Goal: Task Accomplishment & Management: Use online tool/utility

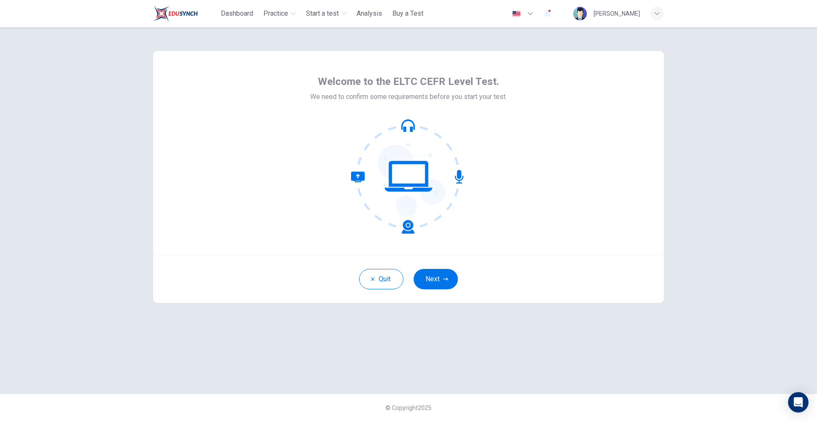
click at [427, 294] on div "Quit Next" at bounding box center [408, 279] width 510 height 48
click at [431, 287] on button "Next" at bounding box center [435, 279] width 44 height 20
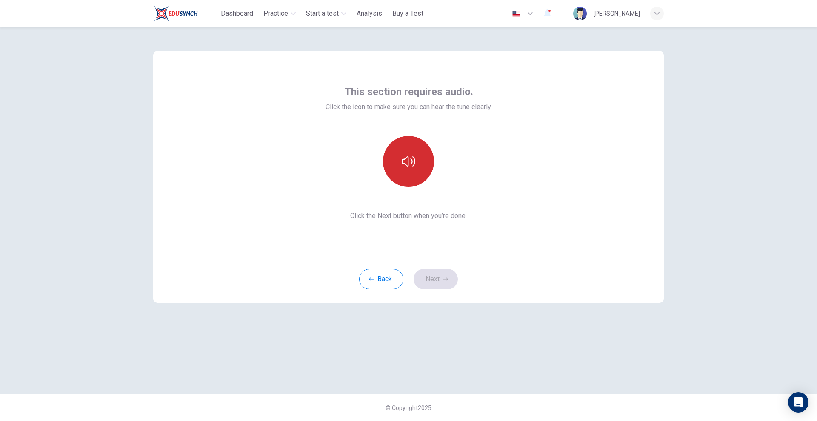
click at [405, 179] on button "button" at bounding box center [408, 161] width 51 height 51
click at [416, 174] on button "button" at bounding box center [408, 161] width 51 height 51
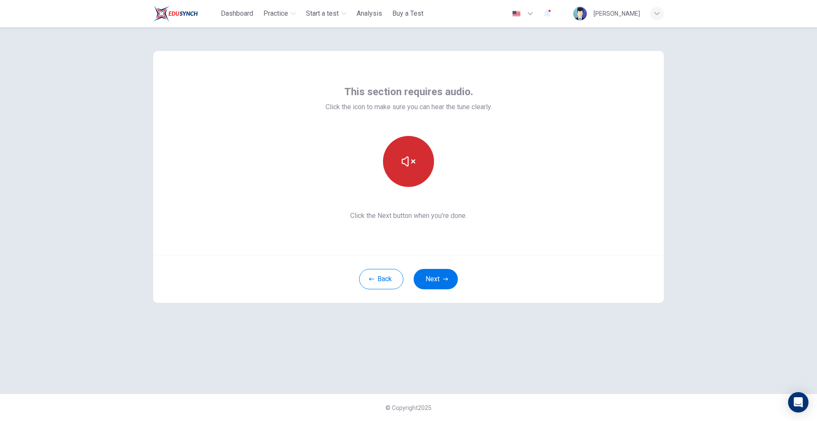
click at [410, 178] on button "button" at bounding box center [408, 161] width 51 height 51
click at [410, 177] on button "button" at bounding box center [408, 161] width 51 height 51
click at [442, 276] on button "Next" at bounding box center [435, 279] width 44 height 20
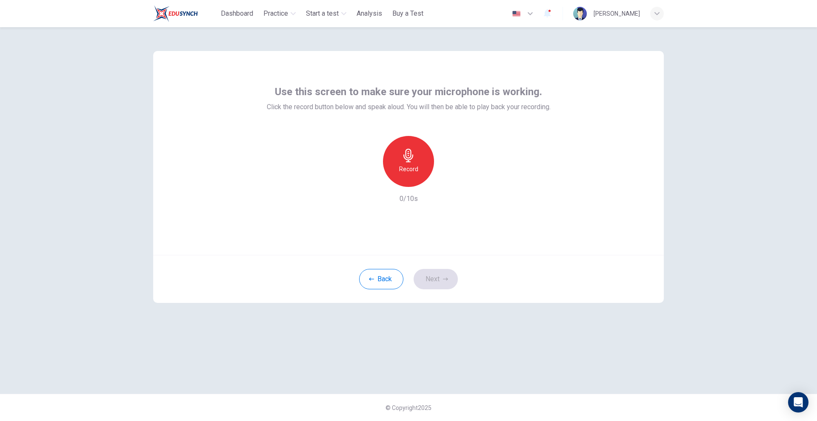
click at [396, 157] on div "Record" at bounding box center [408, 161] width 51 height 51
click at [414, 157] on icon "button" at bounding box center [408, 156] width 14 height 14
click at [447, 184] on icon "button" at bounding box center [447, 180] width 9 height 9
click at [444, 183] on icon "button" at bounding box center [447, 180] width 9 height 9
click at [373, 181] on div "button" at bounding box center [369, 181] width 14 height 14
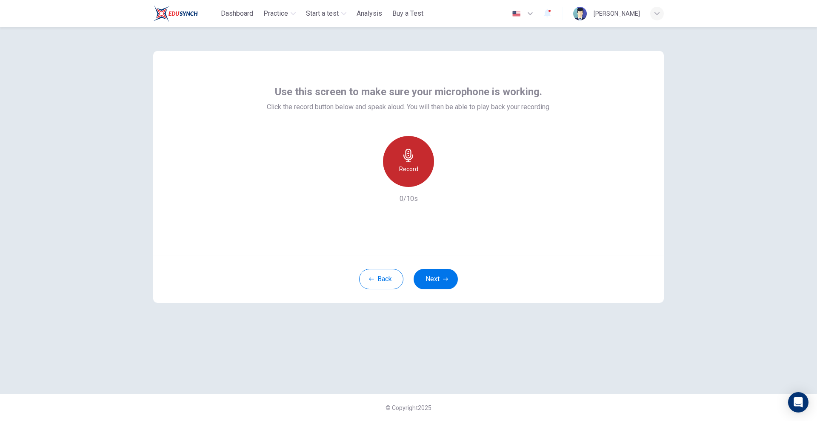
click at [398, 164] on div "Record" at bounding box center [408, 161] width 51 height 51
click at [406, 159] on icon "button" at bounding box center [408, 156] width 14 height 14
click at [445, 182] on icon "button" at bounding box center [447, 180] width 9 height 9
click at [407, 168] on h6 "Record" at bounding box center [408, 169] width 19 height 10
click at [407, 168] on h6 "Stop" at bounding box center [408, 169] width 13 height 10
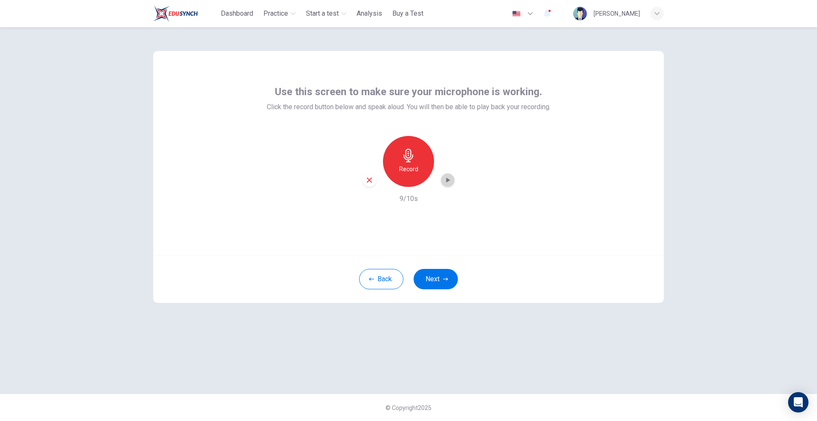
click at [446, 181] on icon "button" at bounding box center [447, 180] width 9 height 9
drag, startPoint x: 572, startPoint y: 252, endPoint x: 556, endPoint y: 253, distance: 16.2
click at [572, 252] on div "Use this screen to make sure your microphone is working. Click the record butto…" at bounding box center [408, 153] width 510 height 204
click at [446, 179] on icon "button" at bounding box center [447, 180] width 9 height 9
click at [438, 280] on button "Next" at bounding box center [435, 279] width 44 height 20
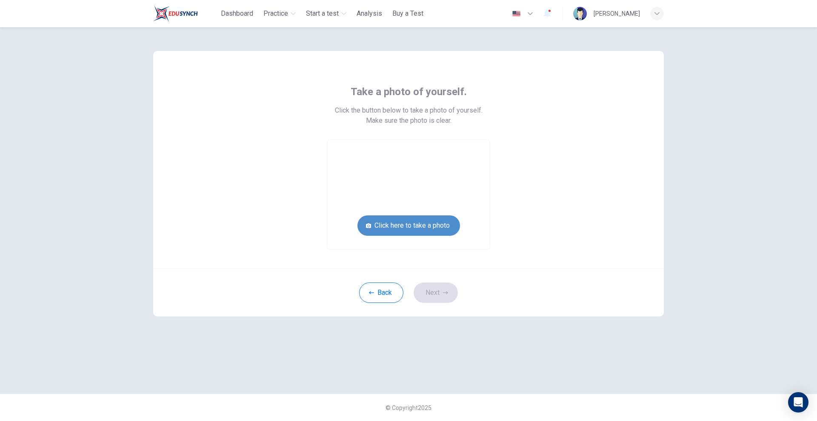
click at [431, 225] on button "Click here to take a photo" at bounding box center [408, 226] width 102 height 20
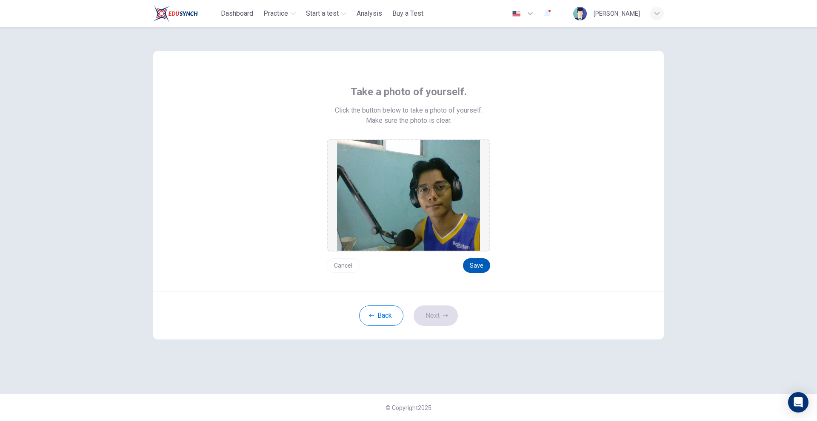
click at [482, 264] on button "Save" at bounding box center [476, 266] width 27 height 14
click at [439, 319] on button "Next" at bounding box center [435, 316] width 44 height 20
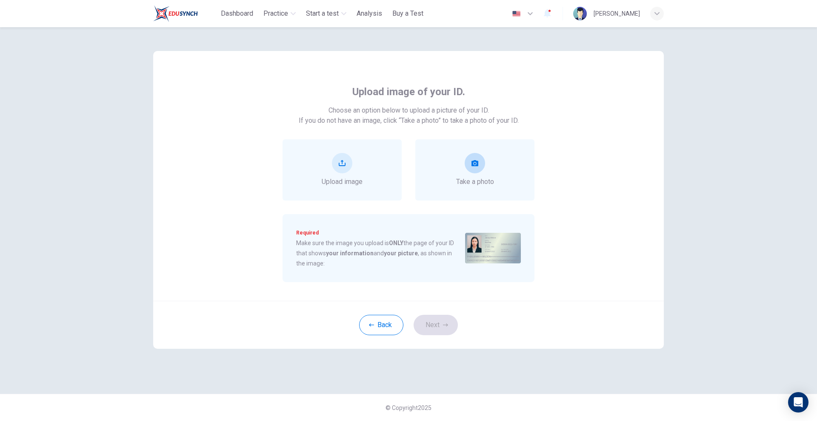
click at [489, 169] on div "Take a photo" at bounding box center [475, 170] width 38 height 34
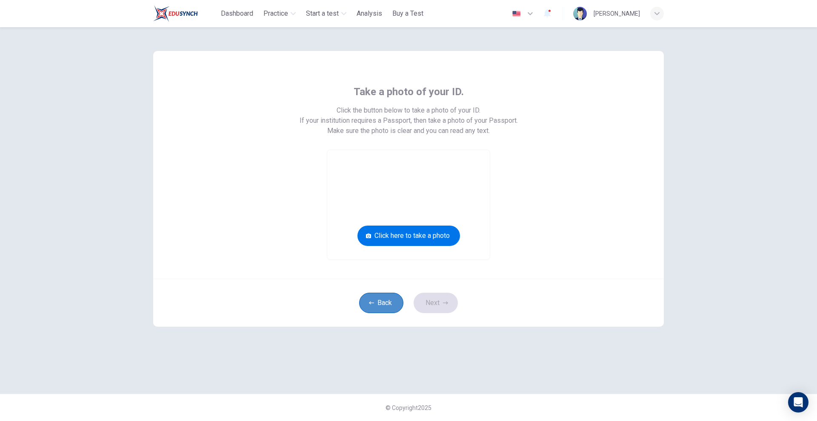
click at [392, 304] on button "Back" at bounding box center [381, 303] width 44 height 20
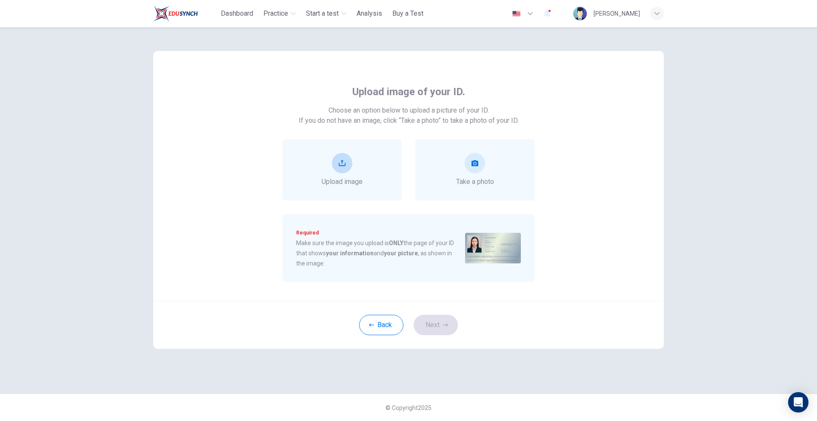
click at [361, 166] on div "Upload image" at bounding box center [342, 170] width 41 height 34
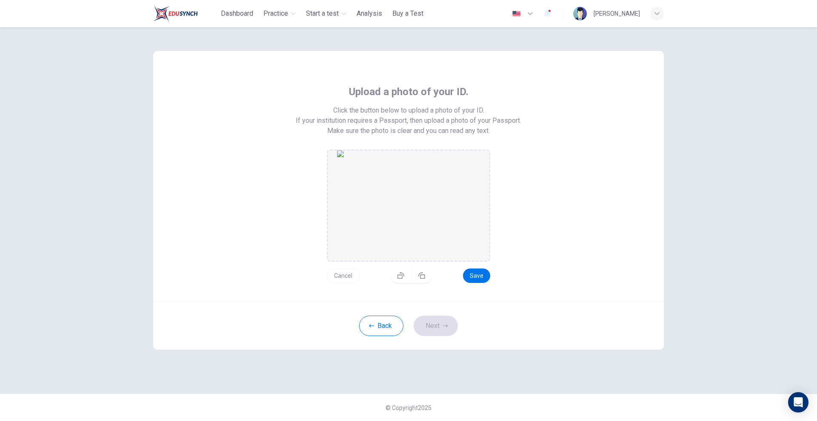
click at [426, 216] on img "drag and drop area" at bounding box center [408, 206] width 143 height 111
click at [478, 281] on button "Save" at bounding box center [476, 276] width 27 height 14
click at [445, 321] on button "Next" at bounding box center [435, 326] width 44 height 20
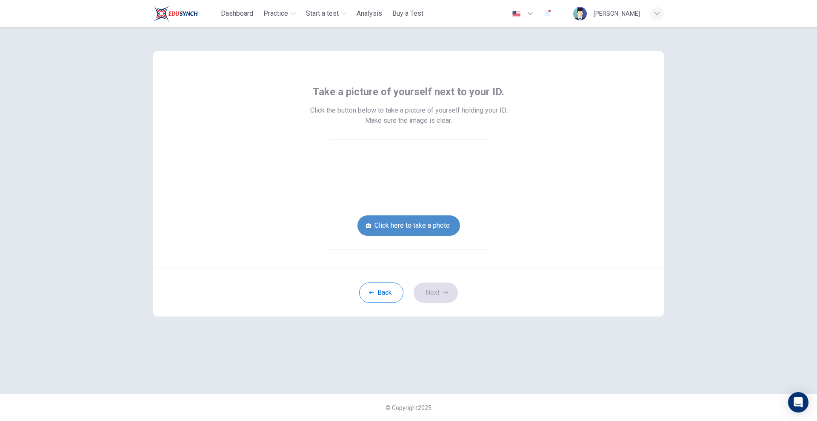
click at [412, 232] on button "Click here to take a photo" at bounding box center [408, 226] width 102 height 20
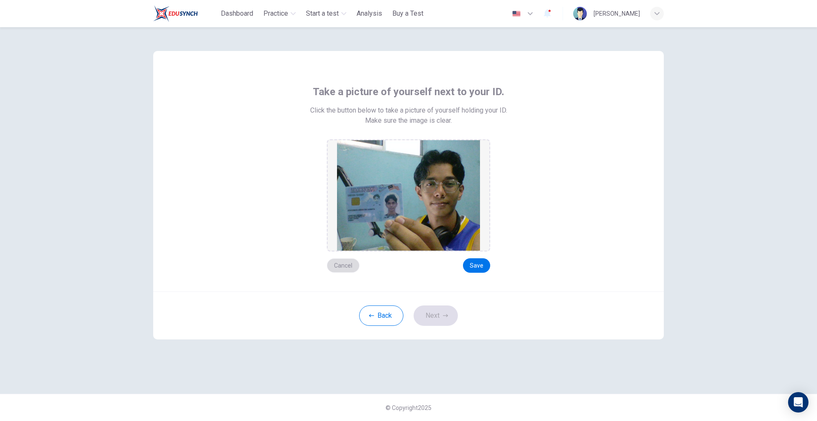
click at [348, 266] on button "Cancel" at bounding box center [343, 266] width 33 height 14
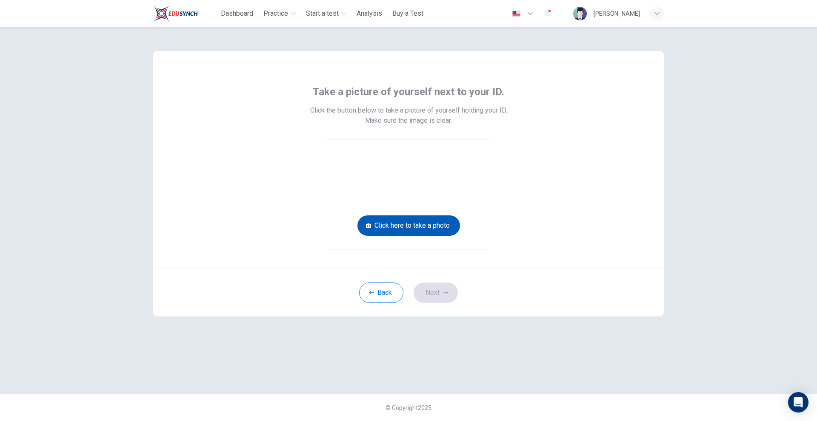
click at [425, 225] on button "Click here to take a photo" at bounding box center [408, 226] width 102 height 20
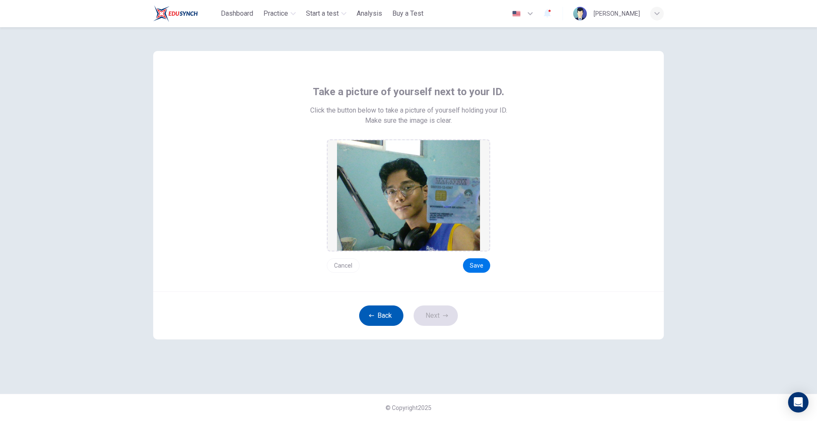
click at [391, 319] on button "Back" at bounding box center [381, 316] width 44 height 20
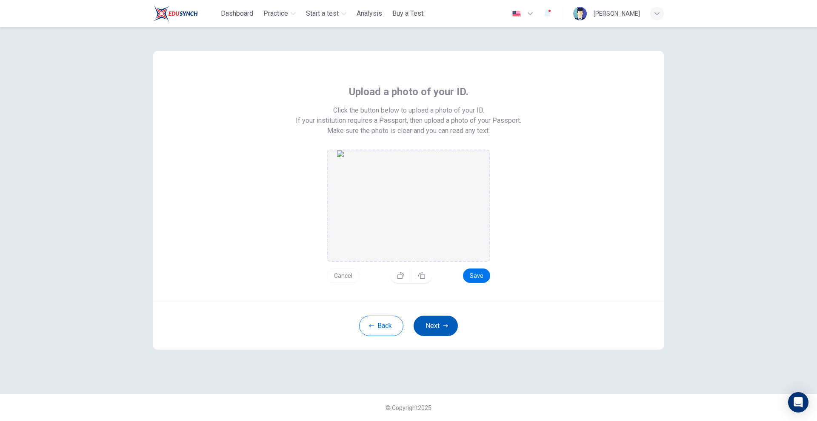
click at [440, 324] on button "Next" at bounding box center [435, 326] width 44 height 20
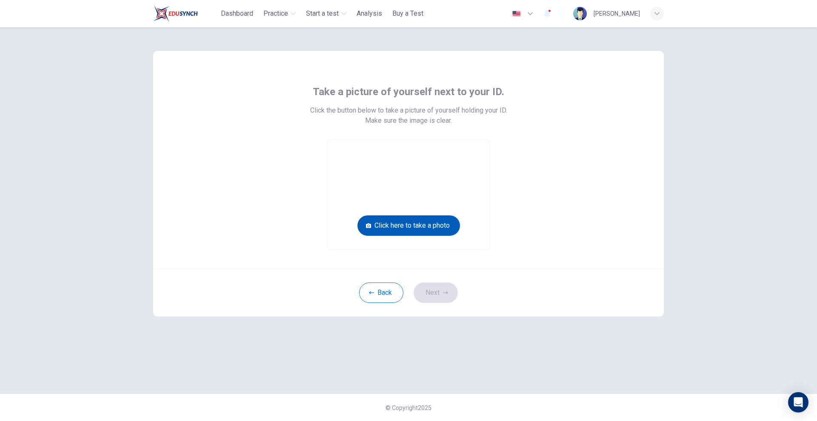
click at [426, 230] on button "Click here to take a photo" at bounding box center [408, 226] width 102 height 20
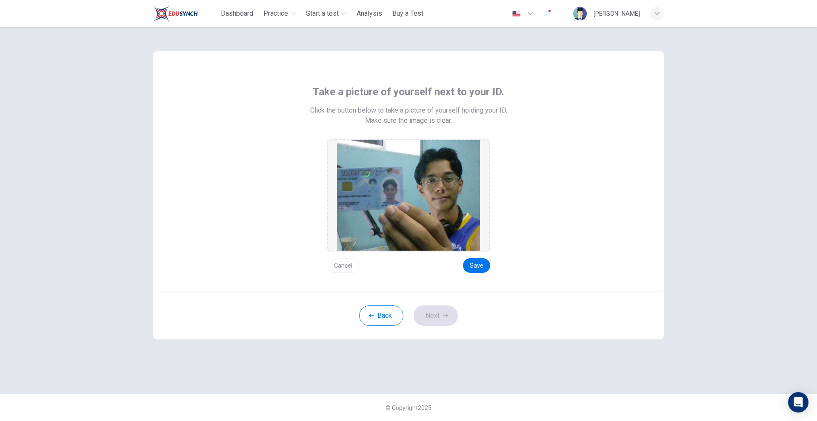
click at [347, 268] on button "Cancel" at bounding box center [343, 266] width 33 height 14
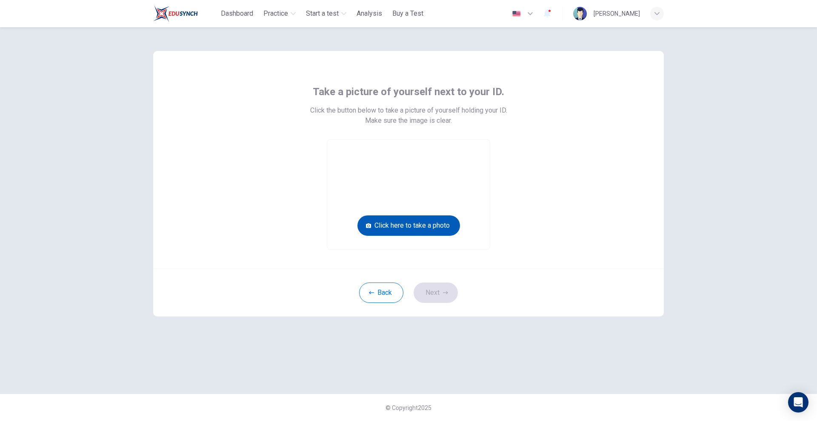
click at [450, 235] on button "Click here to take a photo" at bounding box center [408, 226] width 102 height 20
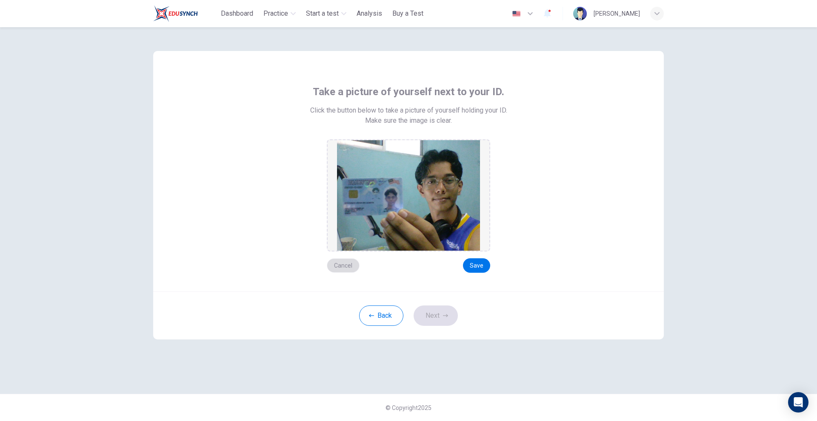
click at [347, 270] on button "Cancel" at bounding box center [343, 266] width 33 height 14
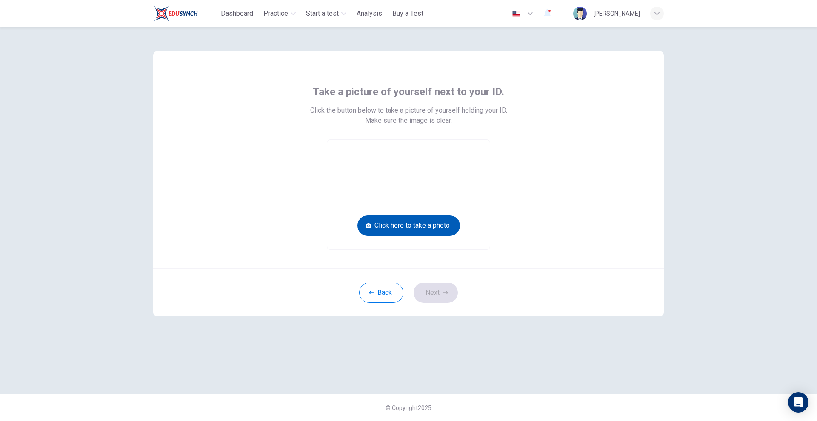
click at [445, 231] on button "Click here to take a photo" at bounding box center [408, 226] width 102 height 20
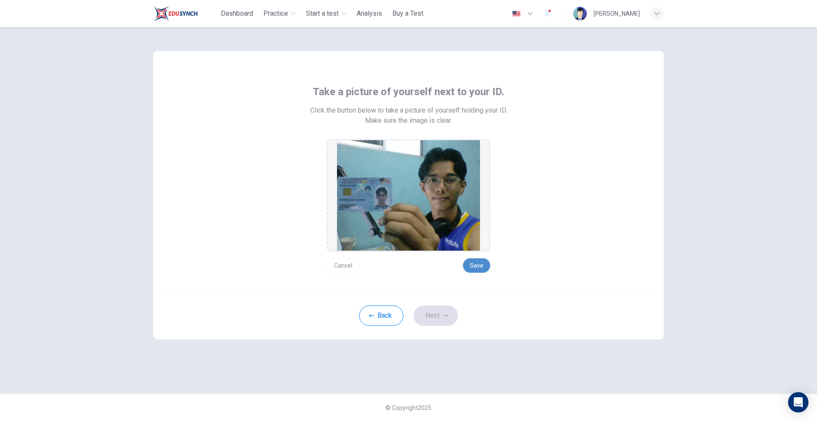
click at [475, 261] on button "Save" at bounding box center [476, 266] width 27 height 14
click at [443, 325] on button "Next" at bounding box center [435, 316] width 44 height 20
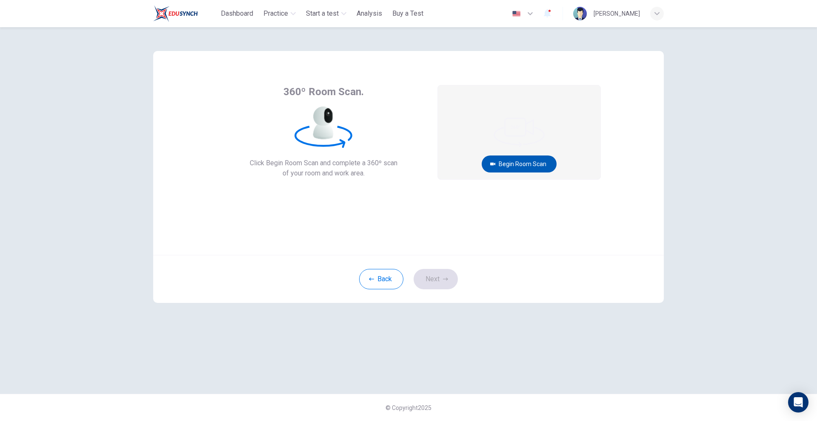
click at [515, 165] on button "Begin Room Scan" at bounding box center [518, 164] width 75 height 17
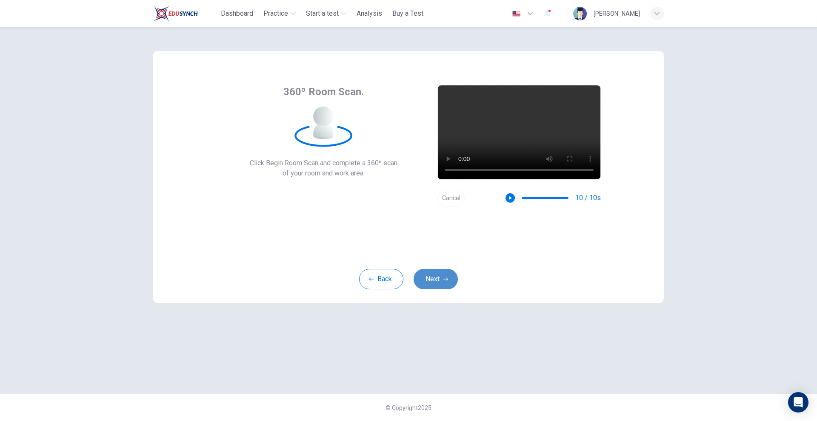
click at [441, 277] on button "Next" at bounding box center [435, 279] width 44 height 20
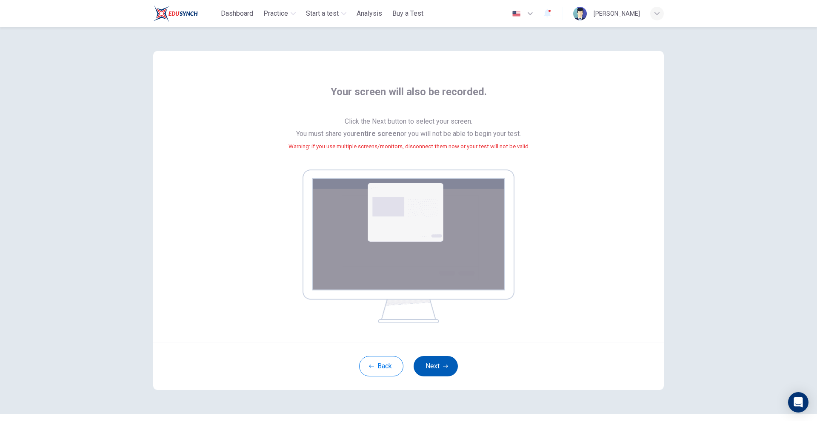
click at [432, 370] on button "Next" at bounding box center [435, 366] width 44 height 20
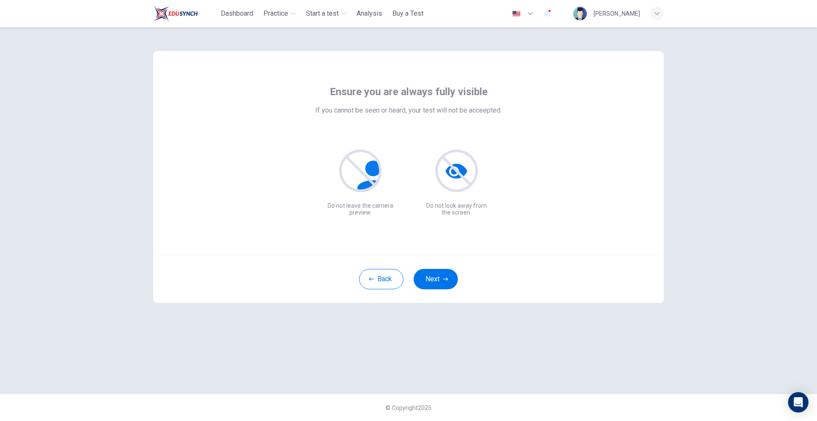
click at [617, 347] on div "Ensure you are always fully visible If you cannot be seen or heard, your test w…" at bounding box center [408, 210] width 538 height 367
click at [434, 282] on button "Next" at bounding box center [435, 279] width 44 height 20
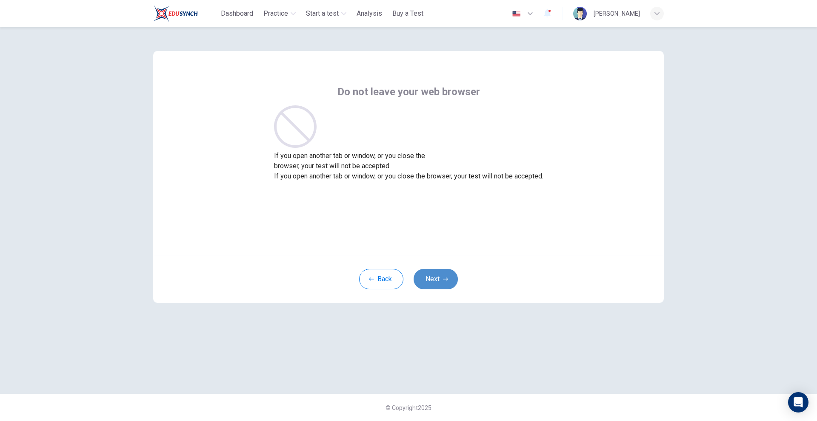
click at [449, 276] on button "Next" at bounding box center [435, 279] width 44 height 20
click at [430, 280] on button "Next" at bounding box center [435, 279] width 44 height 20
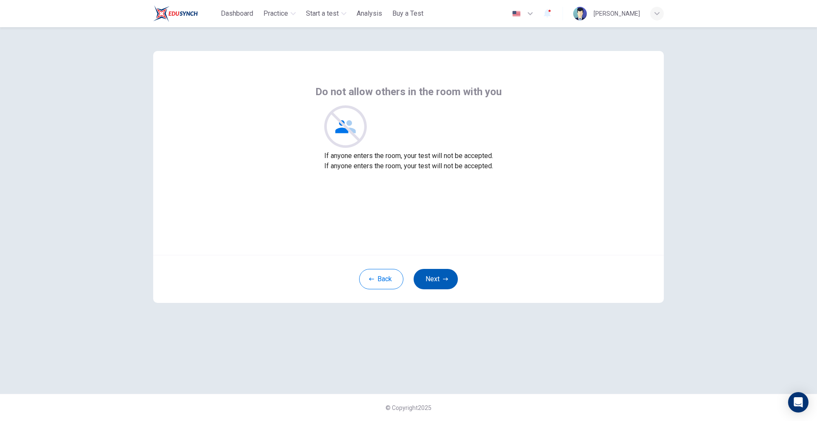
click at [430, 280] on button "Next" at bounding box center [435, 279] width 44 height 20
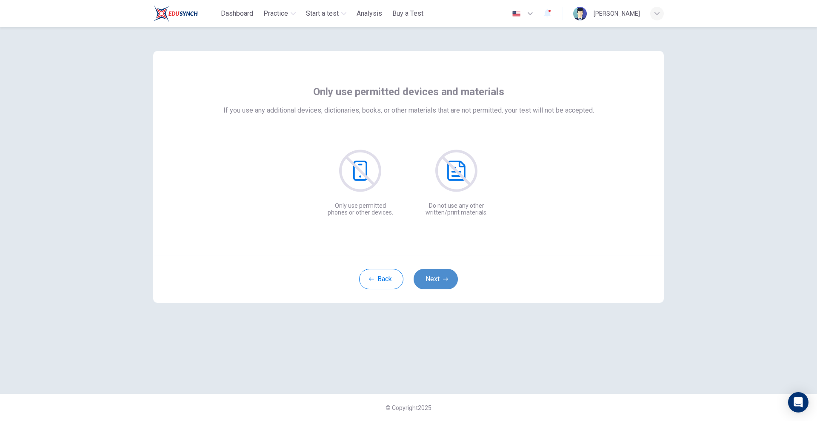
click at [438, 273] on button "Next" at bounding box center [435, 279] width 44 height 20
click at [434, 278] on button "Next" at bounding box center [435, 279] width 44 height 20
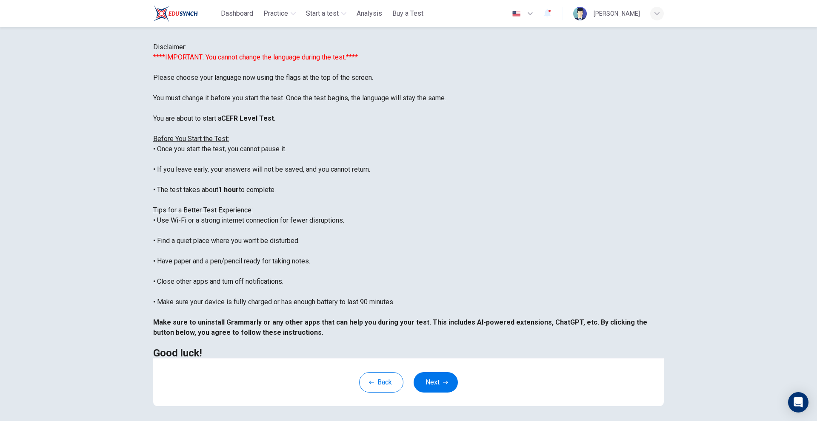
scroll to position [81, 0]
click at [430, 383] on button "Next" at bounding box center [435, 383] width 44 height 20
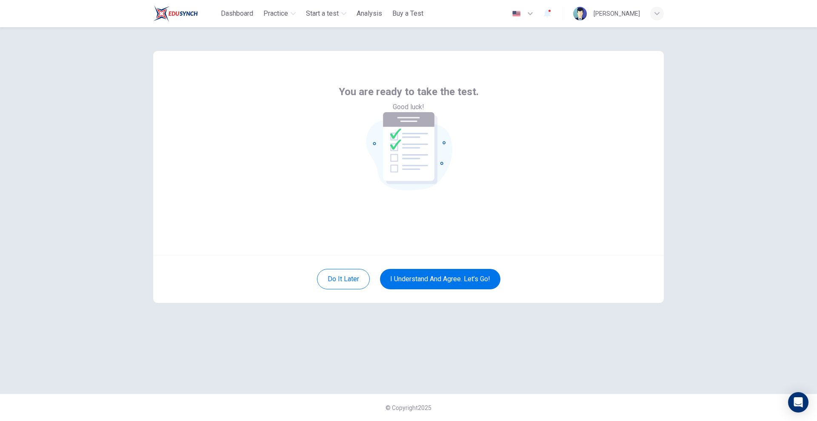
click at [525, 16] on icon "button" at bounding box center [530, 14] width 10 height 10
click at [706, 421] on div at bounding box center [408, 421] width 817 height 0
drag, startPoint x: 610, startPoint y: 260, endPoint x: 584, endPoint y: 259, distance: 26.4
click at [610, 260] on div "Do it later I understand and agree. Let’s go!" at bounding box center [408, 279] width 510 height 48
click at [437, 273] on button "I understand and agree. Let’s go!" at bounding box center [440, 279] width 120 height 20
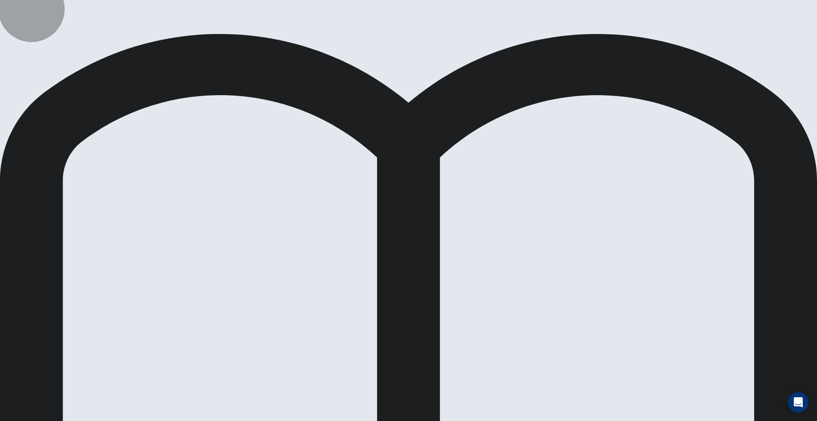
drag, startPoint x: 641, startPoint y: 62, endPoint x: 401, endPoint y: 62, distance: 239.4
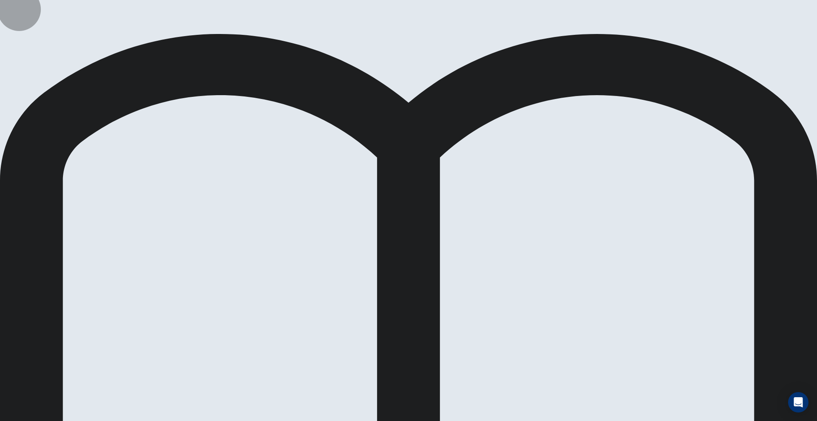
drag, startPoint x: 236, startPoint y: 234, endPoint x: 367, endPoint y: 230, distance: 131.1
drag, startPoint x: 228, startPoint y: 230, endPoint x: 427, endPoint y: 265, distance: 202.8
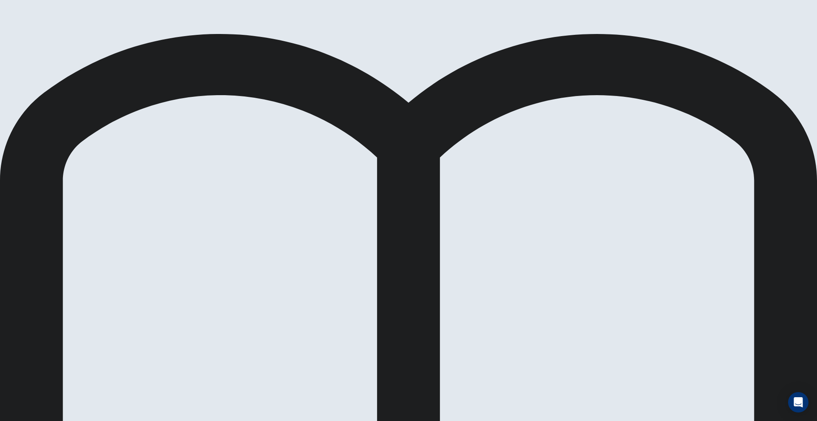
scroll to position [46, 0]
drag, startPoint x: 250, startPoint y: 308, endPoint x: 359, endPoint y: 288, distance: 111.1
drag, startPoint x: 450, startPoint y: 290, endPoint x: 425, endPoint y: 205, distance: 88.0
drag, startPoint x: 622, startPoint y: 66, endPoint x: 621, endPoint y: 93, distance: 26.4
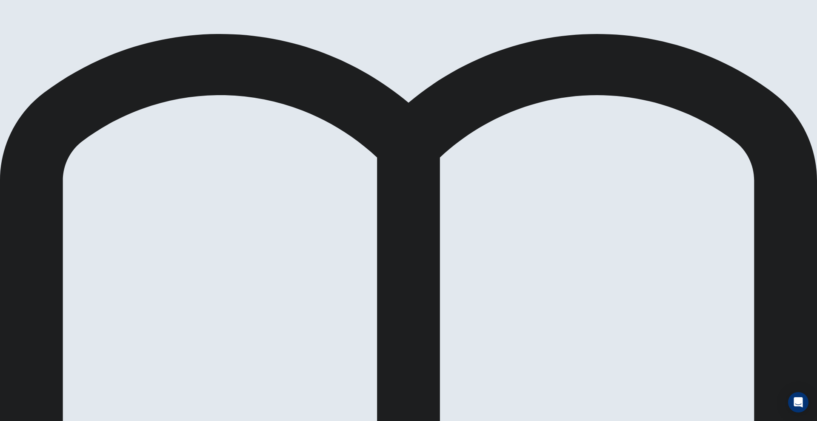
drag, startPoint x: 233, startPoint y: 234, endPoint x: 383, endPoint y: 215, distance: 151.3
drag, startPoint x: 246, startPoint y: 192, endPoint x: 390, endPoint y: 225, distance: 148.3
drag, startPoint x: 252, startPoint y: 203, endPoint x: 562, endPoint y: 221, distance: 310.5
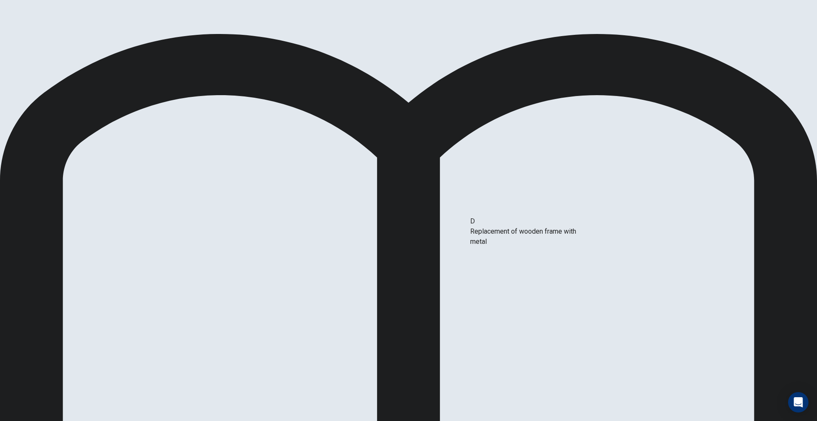
drag, startPoint x: 246, startPoint y: 197, endPoint x: 548, endPoint y: 237, distance: 304.6
drag, startPoint x: 248, startPoint y: 203, endPoint x: 560, endPoint y: 292, distance: 323.7
drag, startPoint x: 246, startPoint y: 196, endPoint x: 402, endPoint y: 278, distance: 175.8
drag, startPoint x: 255, startPoint y: 201, endPoint x: 404, endPoint y: 289, distance: 173.9
drag, startPoint x: 260, startPoint y: 225, endPoint x: 423, endPoint y: 286, distance: 174.0
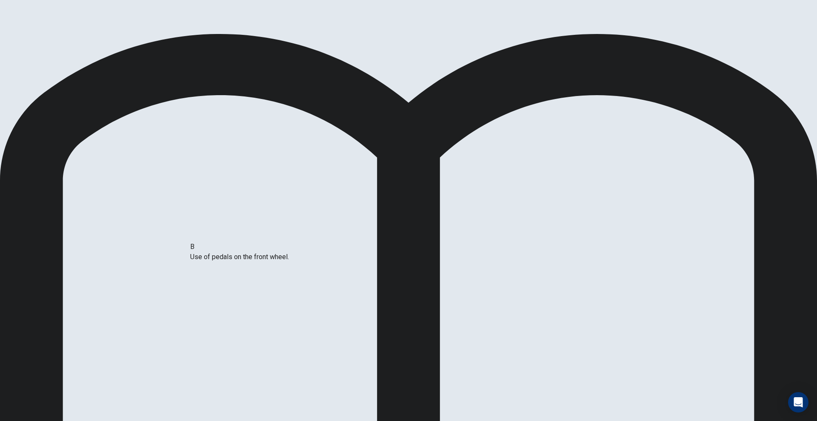
drag, startPoint x: 381, startPoint y: 242, endPoint x: 238, endPoint y: 265, distance: 144.7
drag, startPoint x: 236, startPoint y: 233, endPoint x: 370, endPoint y: 239, distance: 134.1
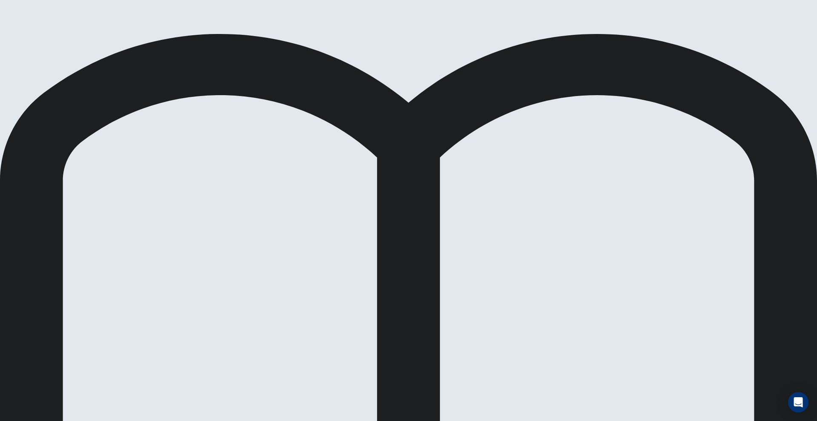
scroll to position [0, 0]
drag, startPoint x: 408, startPoint y: 236, endPoint x: 247, endPoint y: 253, distance: 162.1
drag, startPoint x: 258, startPoint y: 235, endPoint x: 236, endPoint y: 232, distance: 22.3
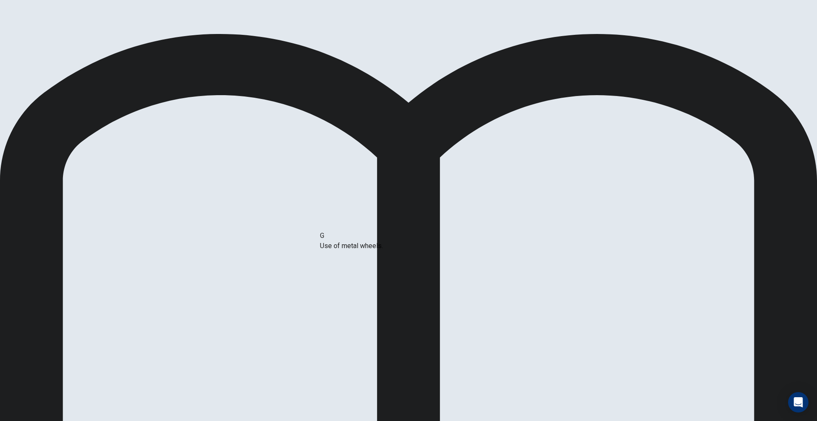
drag, startPoint x: 244, startPoint y: 262, endPoint x: 394, endPoint y: 241, distance: 151.1
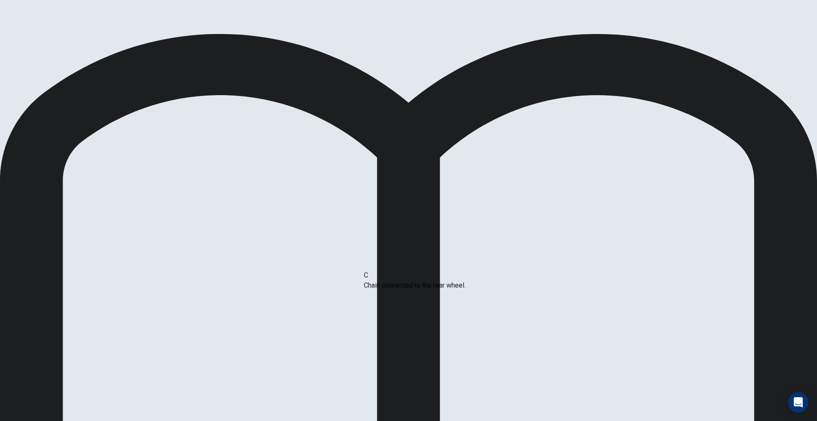
drag, startPoint x: 526, startPoint y: 204, endPoint x: 370, endPoint y: 281, distance: 174.4
drag, startPoint x: 353, startPoint y: 204, endPoint x: 558, endPoint y: 295, distance: 224.9
drag, startPoint x: 526, startPoint y: 199, endPoint x: 207, endPoint y: 269, distance: 326.1
drag, startPoint x: 358, startPoint y: 196, endPoint x: 557, endPoint y: 252, distance: 206.3
drag, startPoint x: 243, startPoint y: 227, endPoint x: 369, endPoint y: 242, distance: 126.8
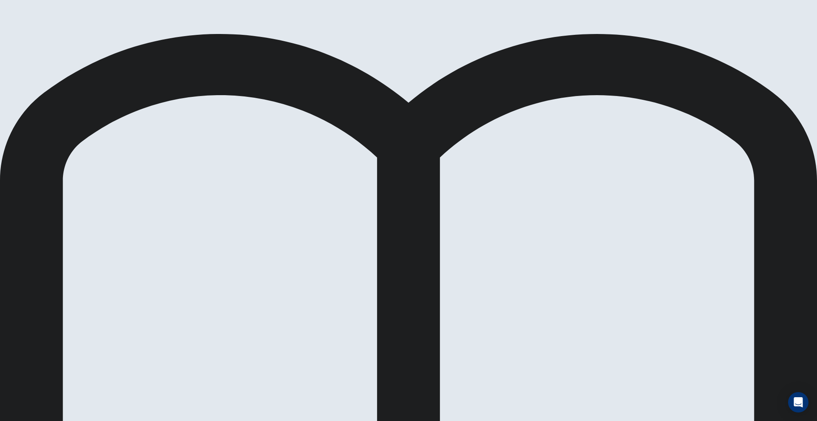
scroll to position [115, 0]
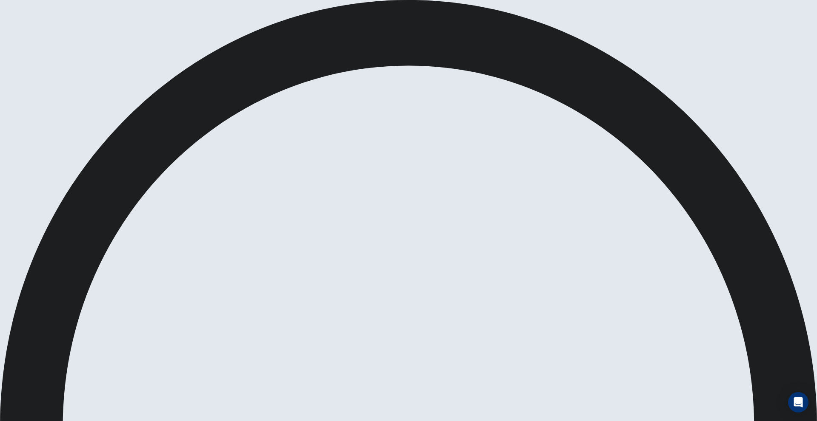
drag, startPoint x: 516, startPoint y: 33, endPoint x: 502, endPoint y: 33, distance: 14.0
click at [485, 23] on span at bounding box center [485, 23] width 0 height 0
type input "*"
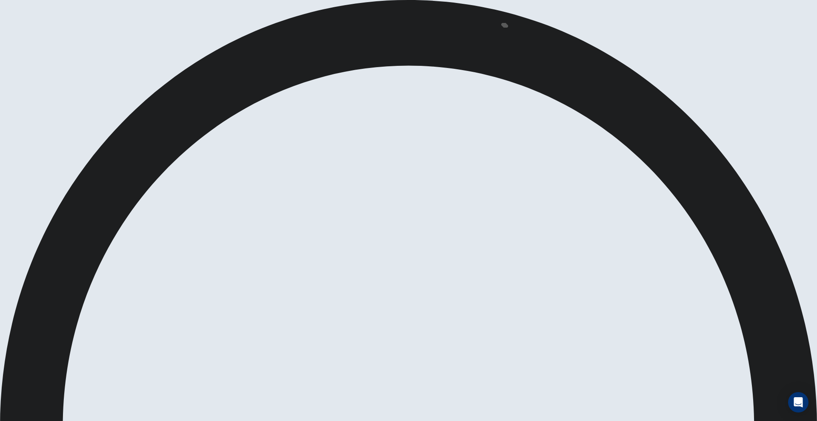
drag, startPoint x: 524, startPoint y: 35, endPoint x: 542, endPoint y: 37, distance: 17.9
click at [542, 37] on body "This site uses cookies, as explained in our Privacy Policy . If you agree to th…" at bounding box center [408, 210] width 817 height 421
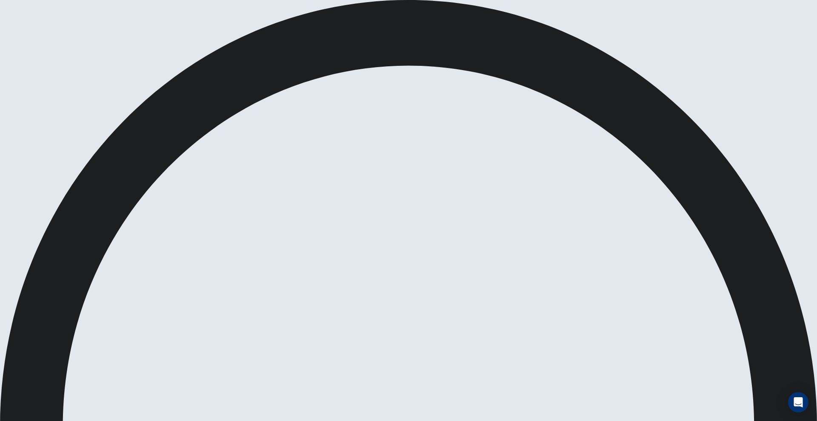
click at [505, 20] on body "This site uses cookies, as explained in our Privacy Policy . If you agree to th…" at bounding box center [408, 210] width 817 height 421
click at [505, 23] on span at bounding box center [504, 25] width 7 height 5
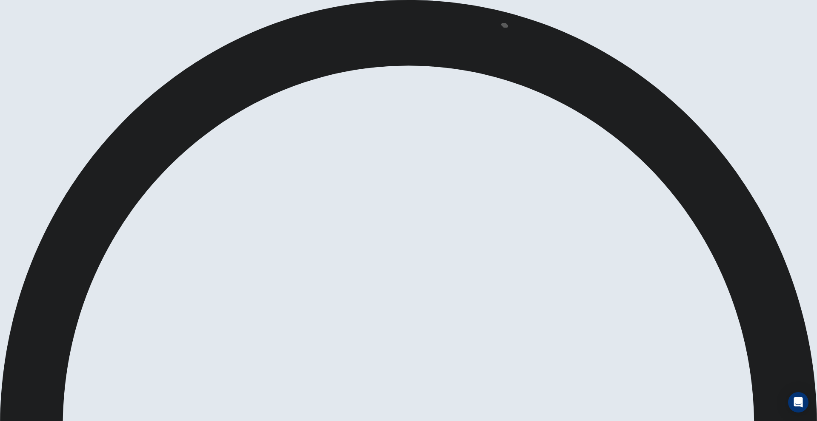
drag, startPoint x: 393, startPoint y: 66, endPoint x: 168, endPoint y: 67, distance: 224.5
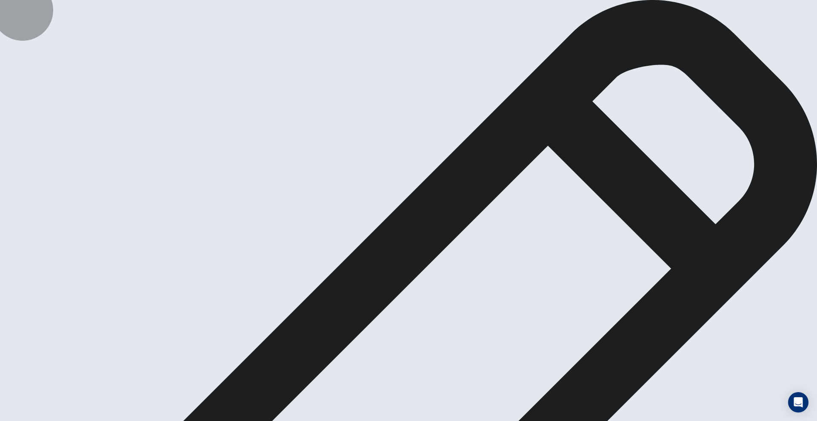
type textarea "*"
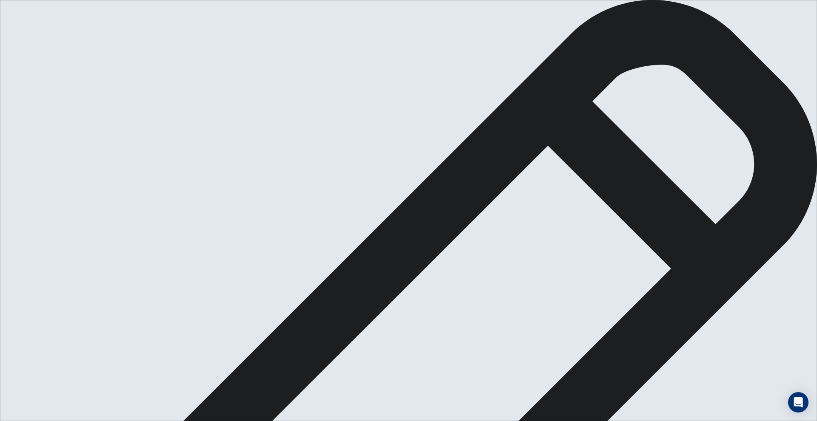
type textarea "**********"
